Goal: Information Seeking & Learning: Find specific fact

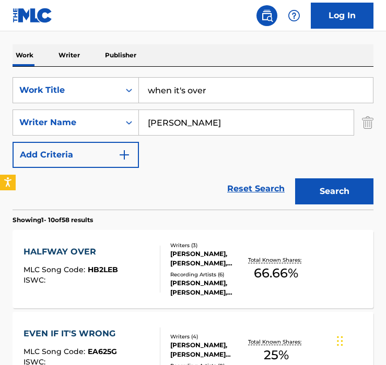
scroll to position [161, 0]
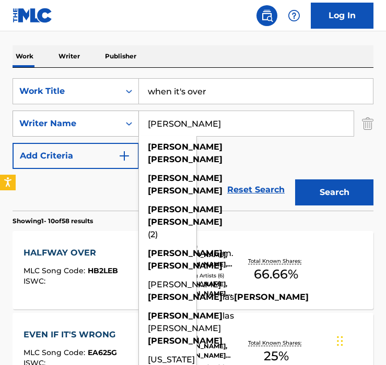
drag, startPoint x: 170, startPoint y: 127, endPoint x: 56, endPoint y: 127, distance: 113.8
click at [56, 127] on div "SearchWithCriteria9123d79f-c118-4cd1-b7f3-d4fefd2ccc90 Writer Name [PERSON_NAME…" at bounding box center [193, 124] width 361 height 26
paste input "Candy de Rouge"
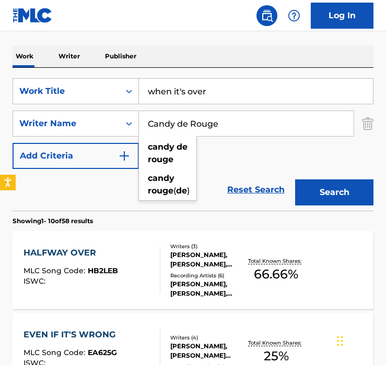
type input "Candy de Rouge"
drag, startPoint x: 232, startPoint y: 92, endPoint x: 9, endPoint y: 86, distance: 223.0
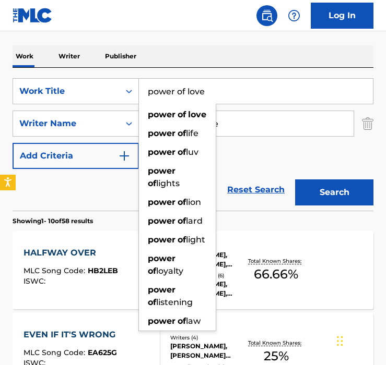
type input "power of love"
click at [295, 180] on button "Search" at bounding box center [334, 193] width 78 height 26
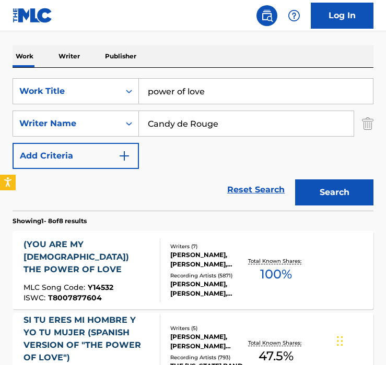
click at [185, 186] on div "Reset Search Search" at bounding box center [193, 190] width 361 height 42
click at [185, 184] on div "Reset Search Search" at bounding box center [193, 190] width 361 height 42
